Goal: Information Seeking & Learning: Learn about a topic

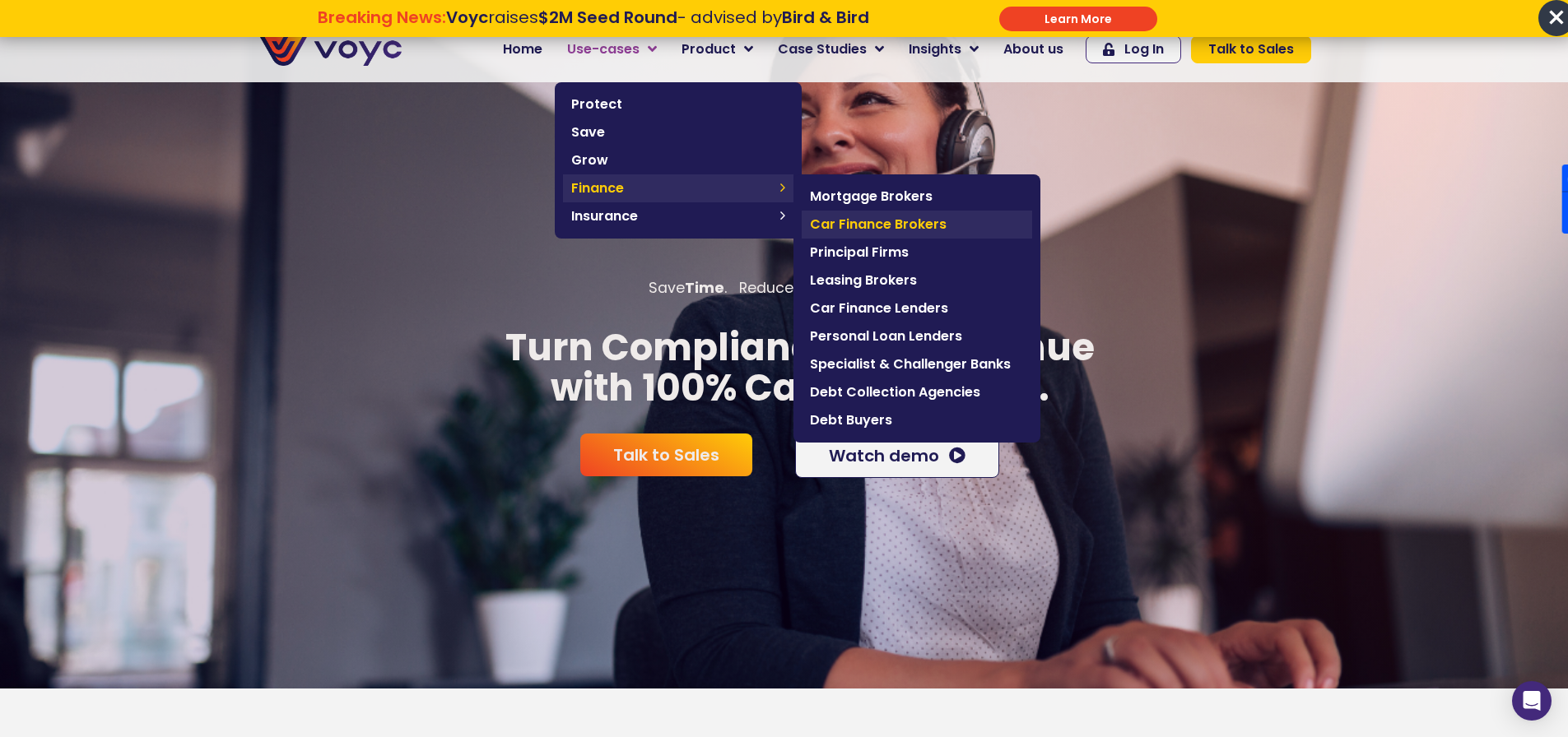
click at [905, 232] on span "Car Finance Brokers" at bounding box center [917, 224] width 214 height 20
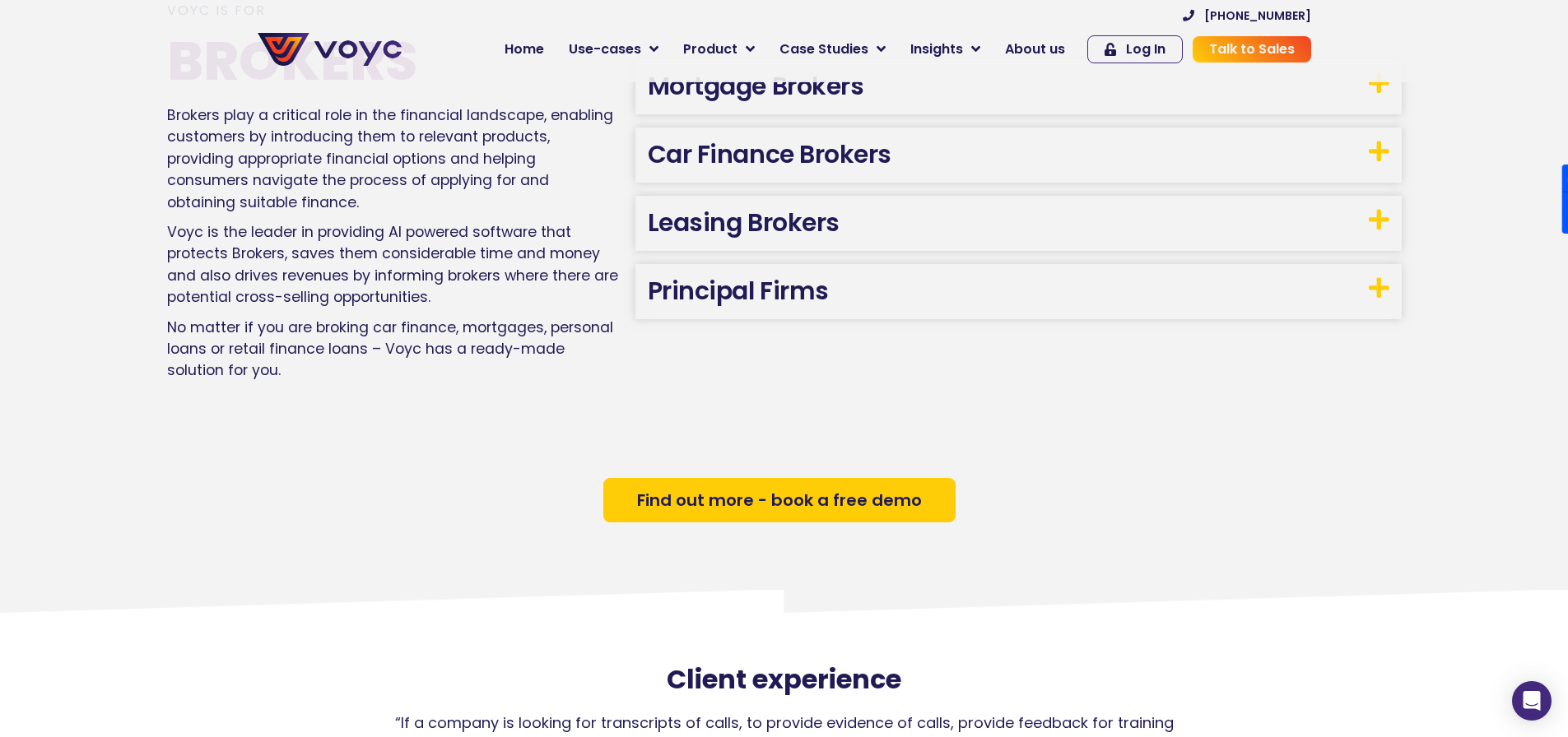
scroll to position [1101, 0]
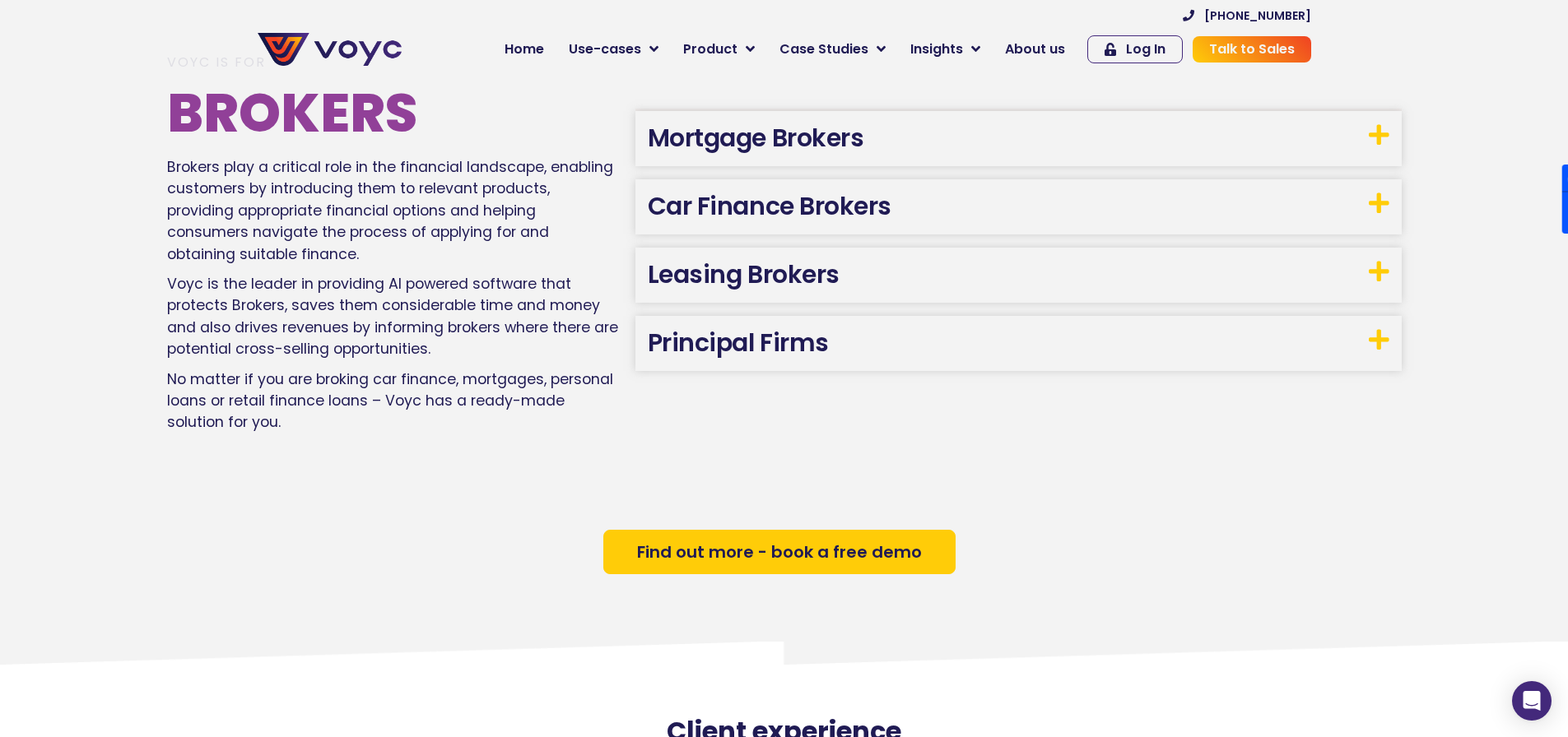
click at [776, 209] on link "Car Finance Brokers" at bounding box center [770, 206] width 244 height 35
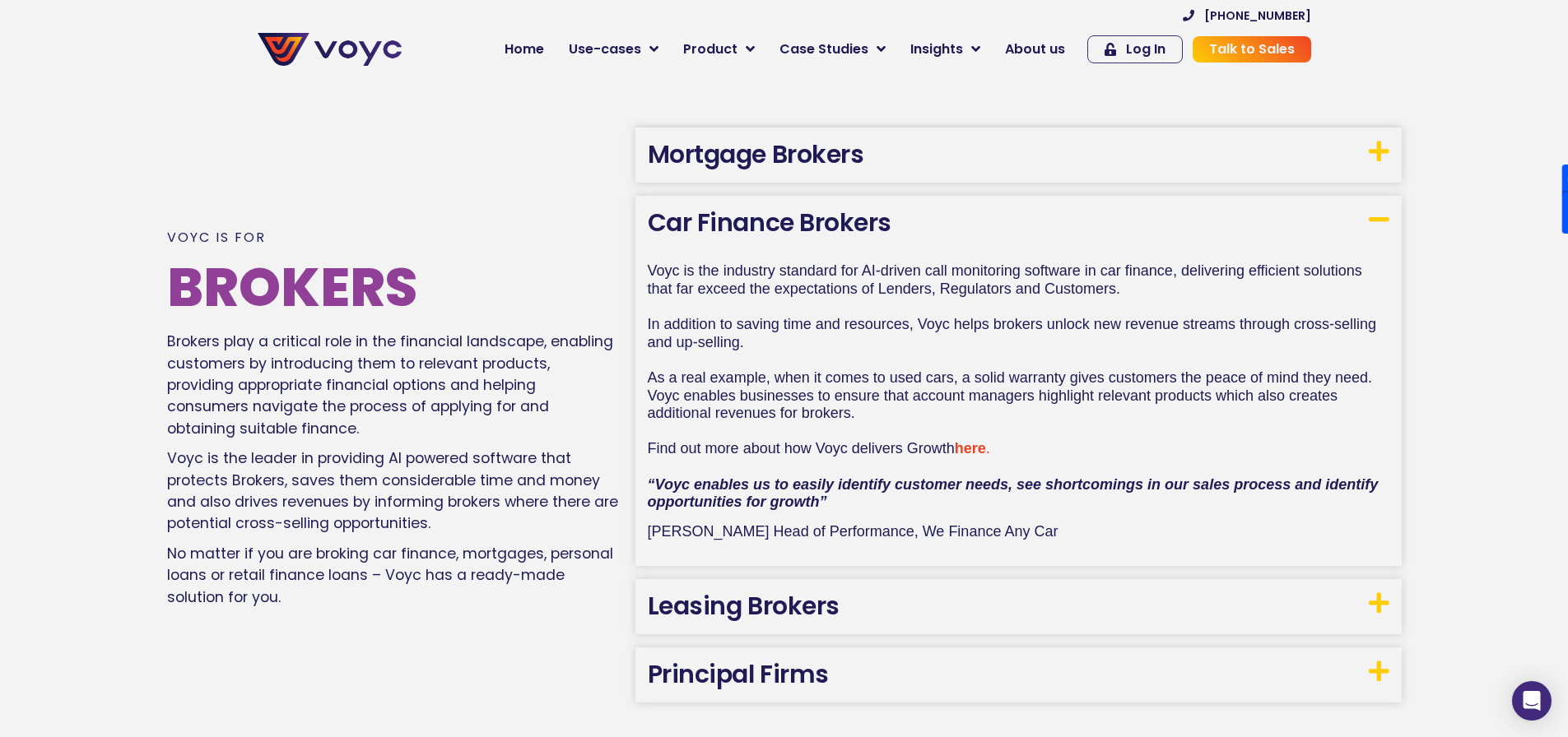
scroll to position [941, 0]
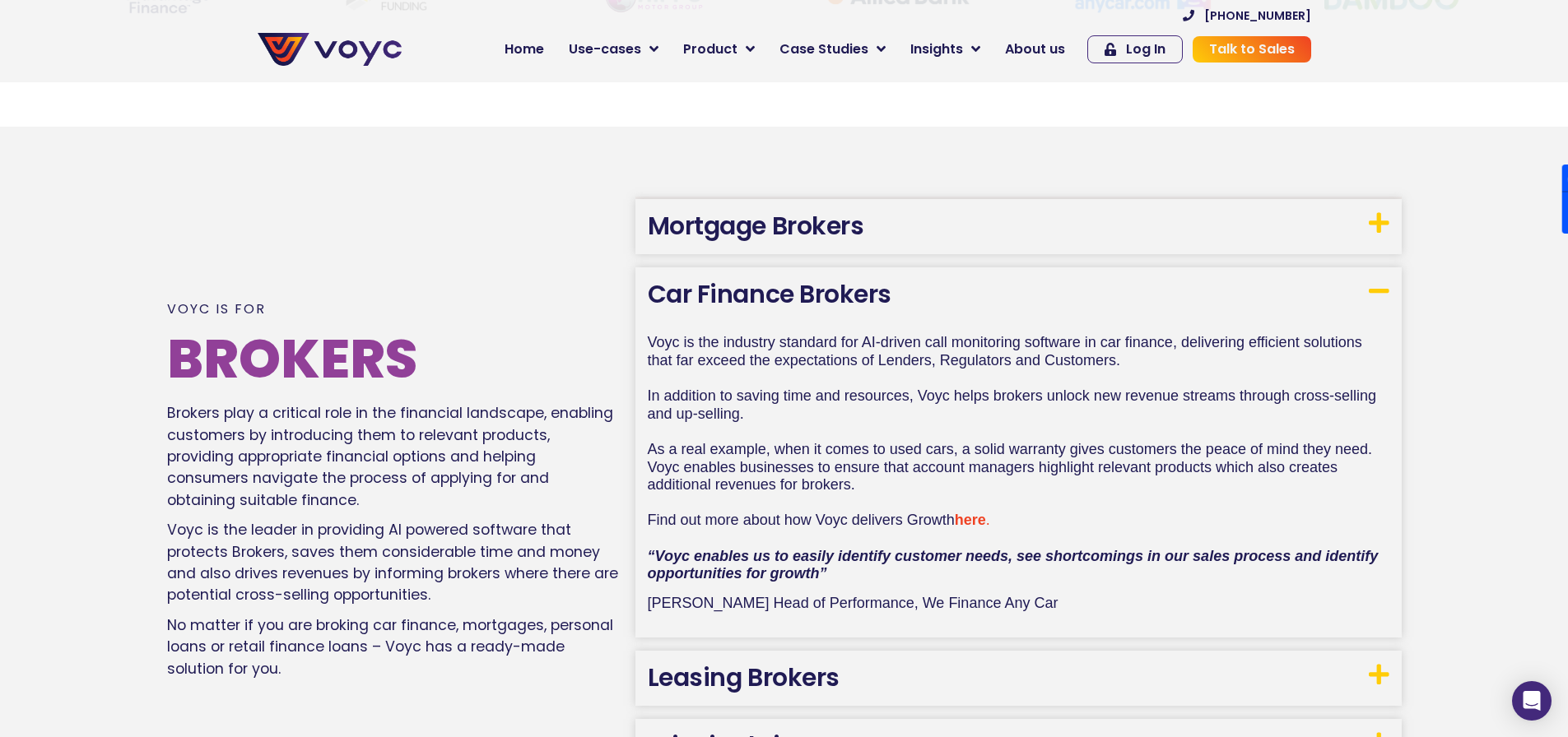
click at [934, 225] on h3 "Mortgage Brokers" at bounding box center [1018, 226] width 766 height 55
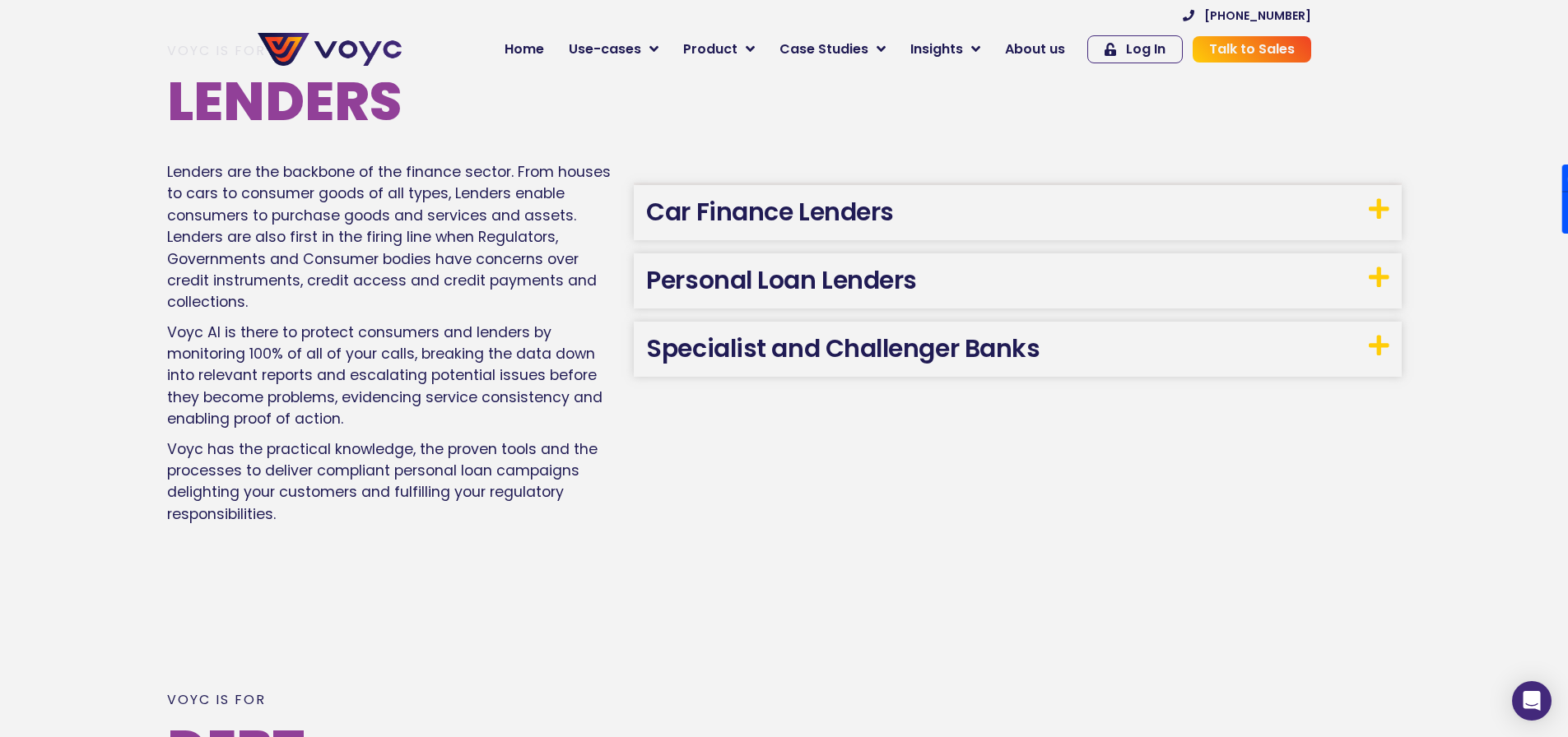
scroll to position [2587, 0]
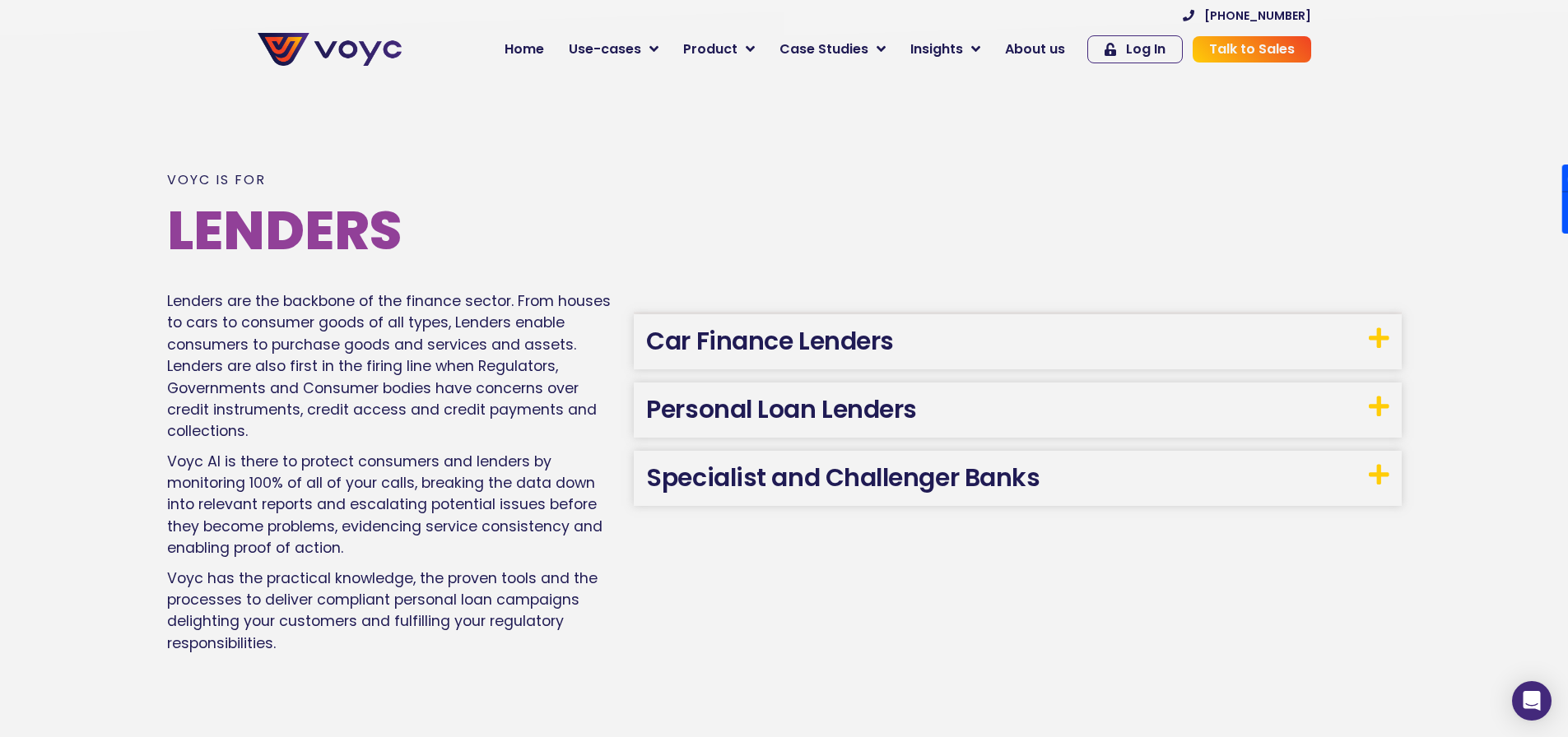
click at [913, 336] on h3 "Car Finance Lenders" at bounding box center [1017, 341] width 767 height 55
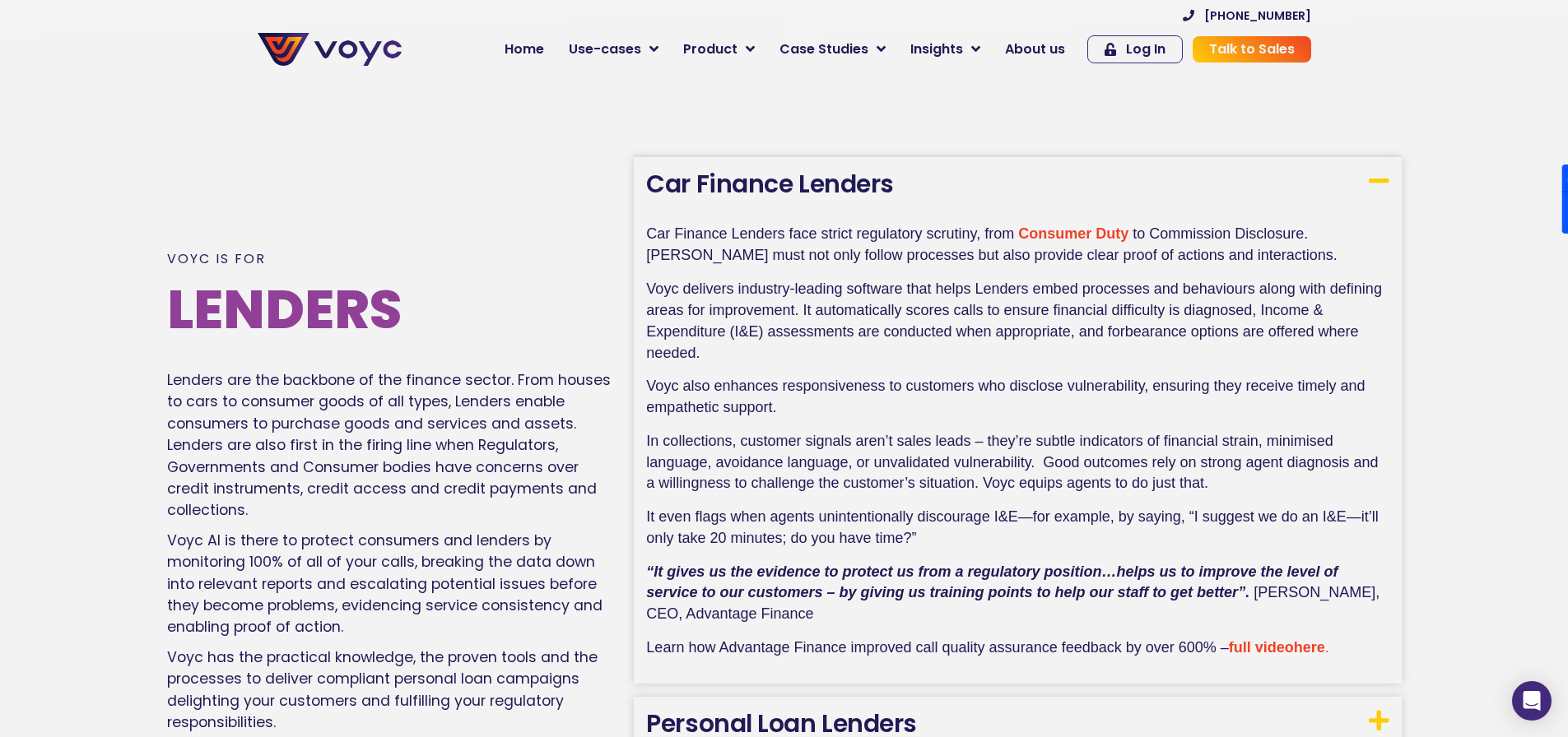
scroll to position [2998, 0]
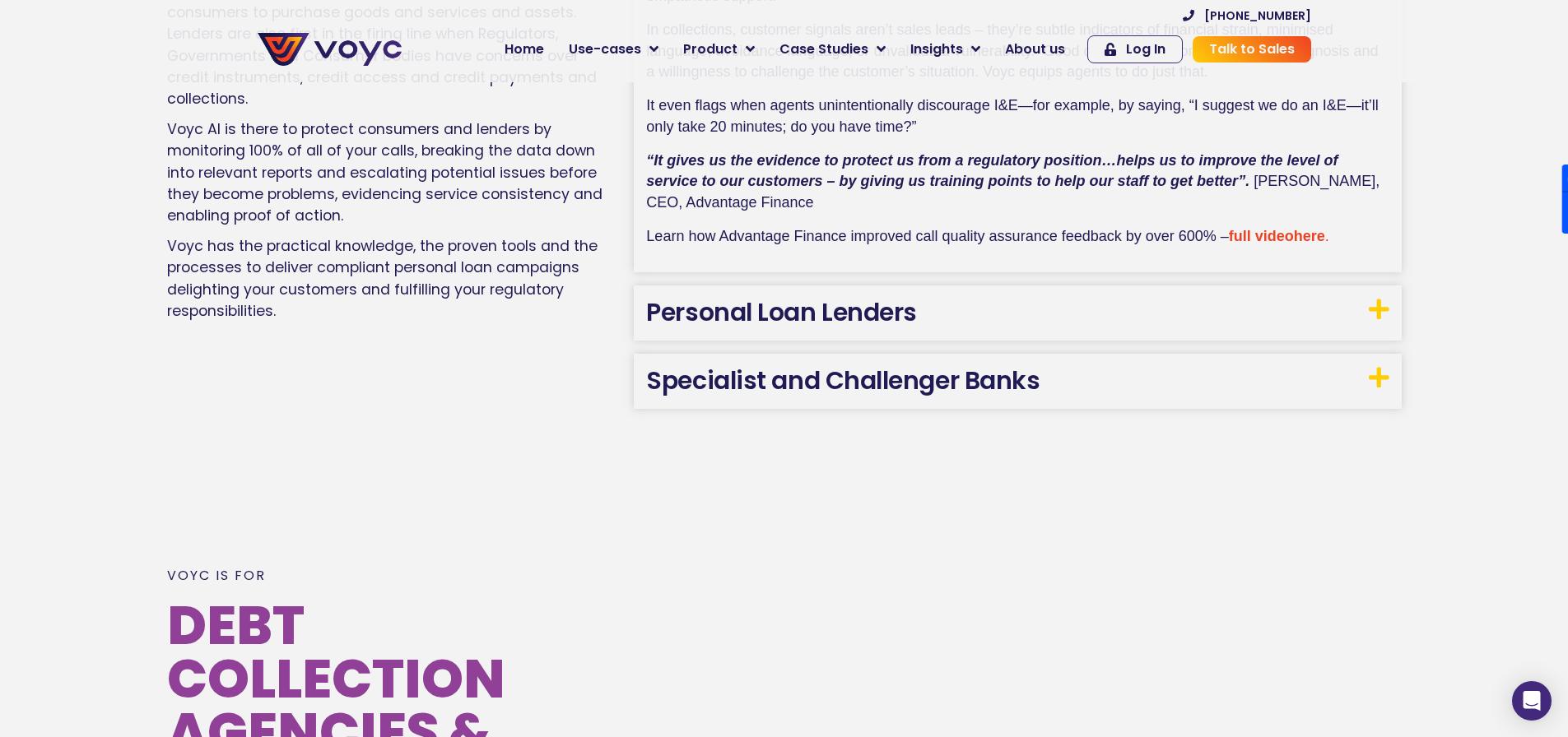
click at [874, 315] on link "Personal Loan Lenders" at bounding box center [781, 312] width 271 height 35
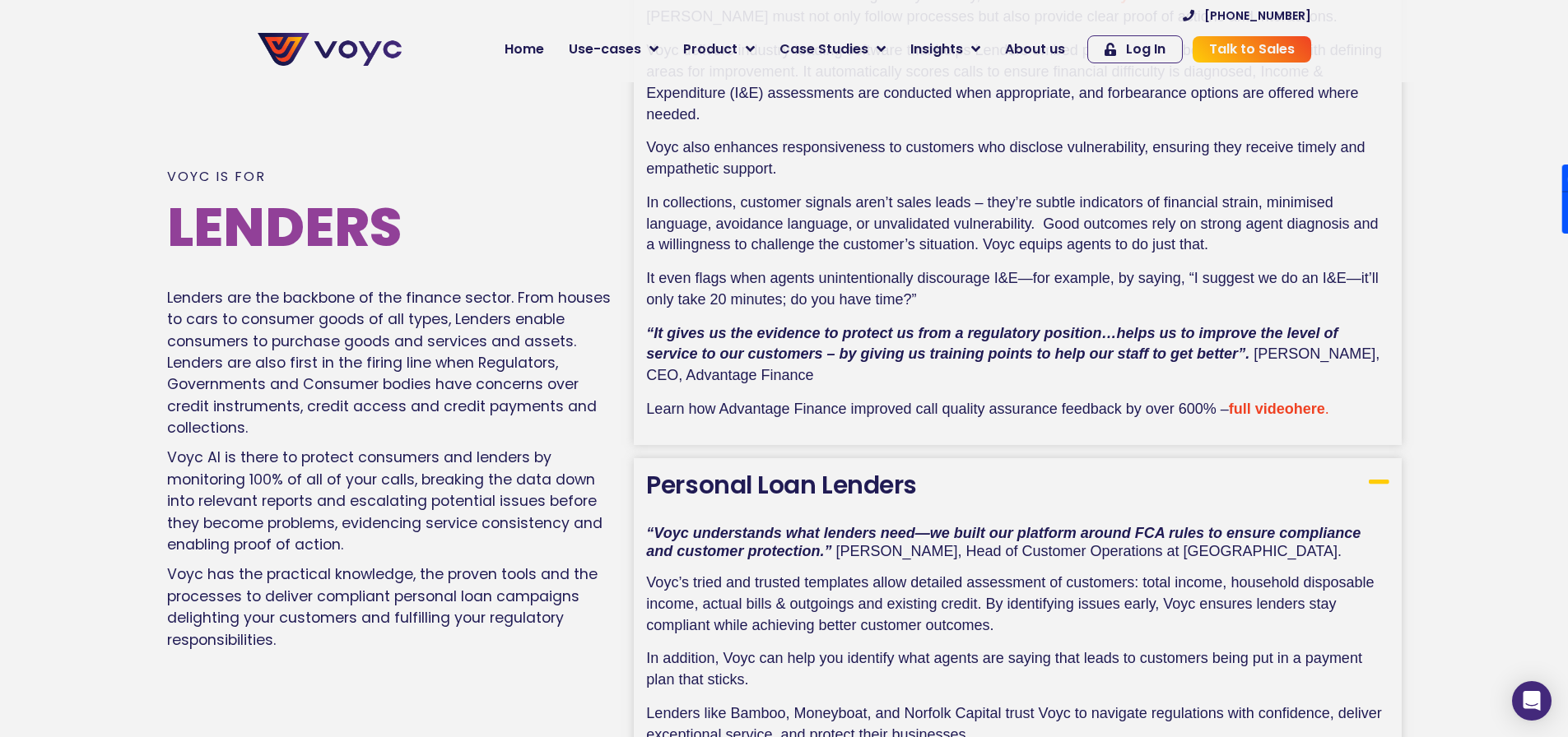
scroll to position [2744, 0]
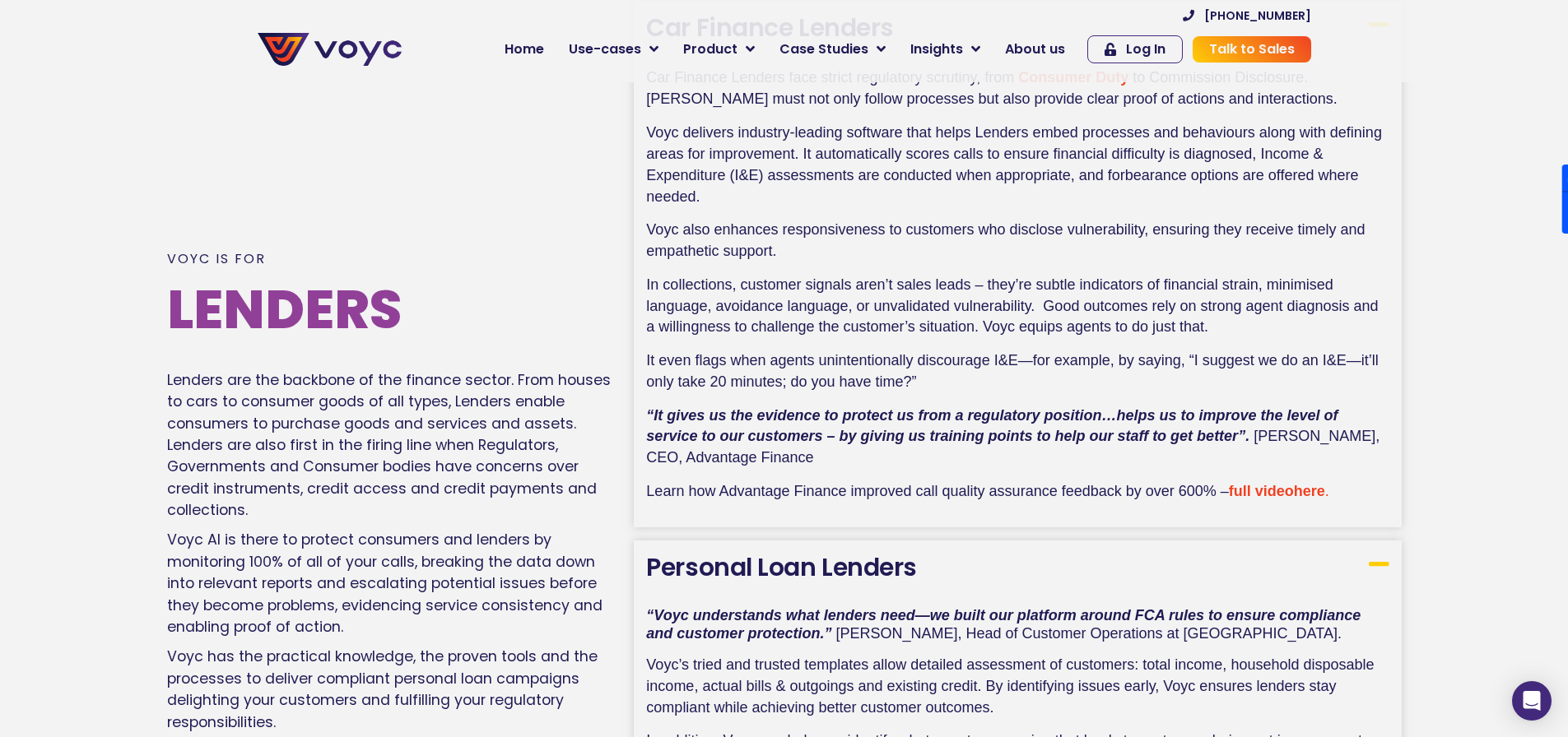
click at [1268, 490] on span "full video" at bounding box center [1261, 492] width 65 height 17
